Goal: Transaction & Acquisition: Purchase product/service

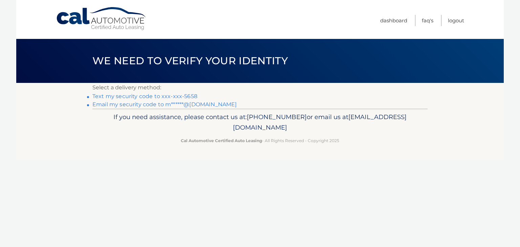
click at [188, 98] on link "Text my security code to xxx-xxx-5658" at bounding box center [144, 96] width 105 height 6
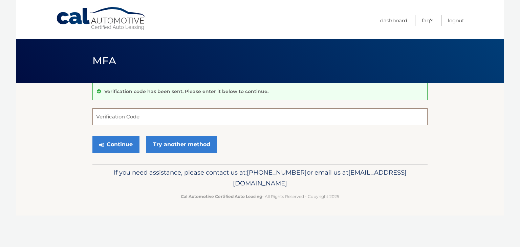
click at [155, 117] on input "Verification Code" at bounding box center [259, 116] width 335 height 17
type input "745216"
click at [110, 147] on button "Continue" at bounding box center [115, 144] width 47 height 17
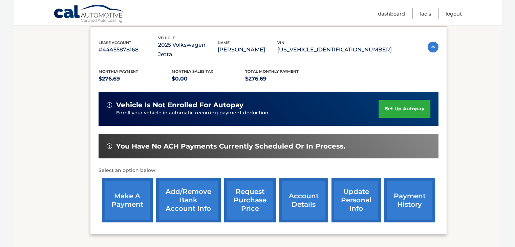
scroll to position [114, 0]
click at [129, 193] on link "make a payment" at bounding box center [127, 200] width 51 height 44
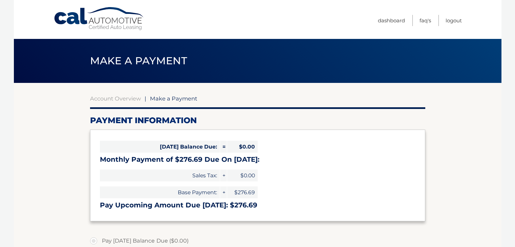
select select "ZTYzNjY1OTEtYjE2MS00YzBhLTlmMmQtNjE3MmNmMmM1ZjFi"
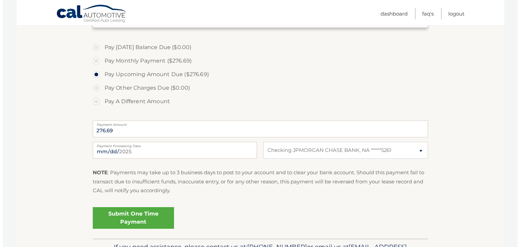
scroll to position [194, 0]
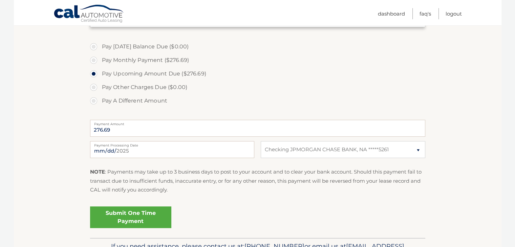
click at [142, 220] on link "Submit One Time Payment" at bounding box center [130, 218] width 81 height 22
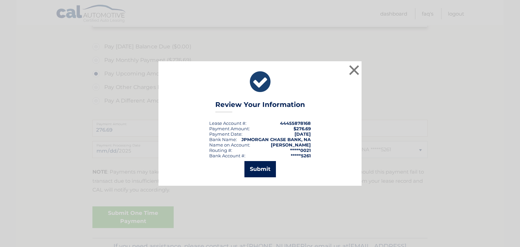
click at [258, 169] on button "Submit" at bounding box center [261, 169] width 32 height 16
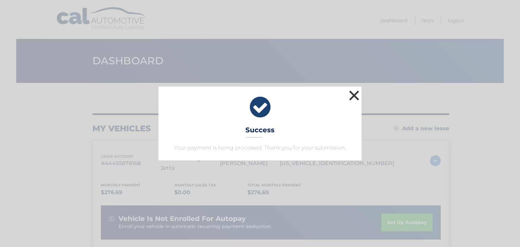
click at [355, 95] on button "×" at bounding box center [355, 96] width 14 height 14
